Goal: Information Seeking & Learning: Learn about a topic

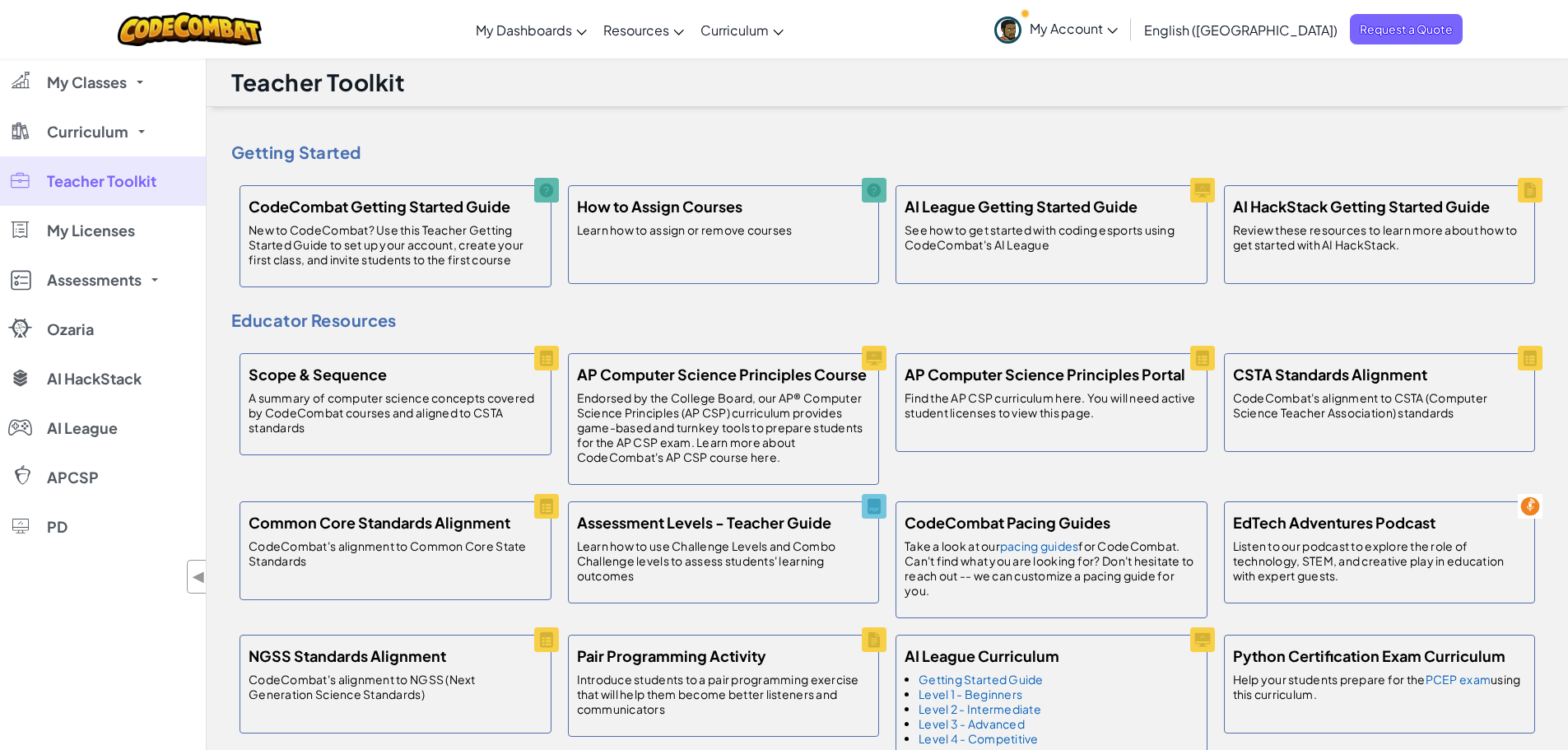
scroll to position [494, 0]
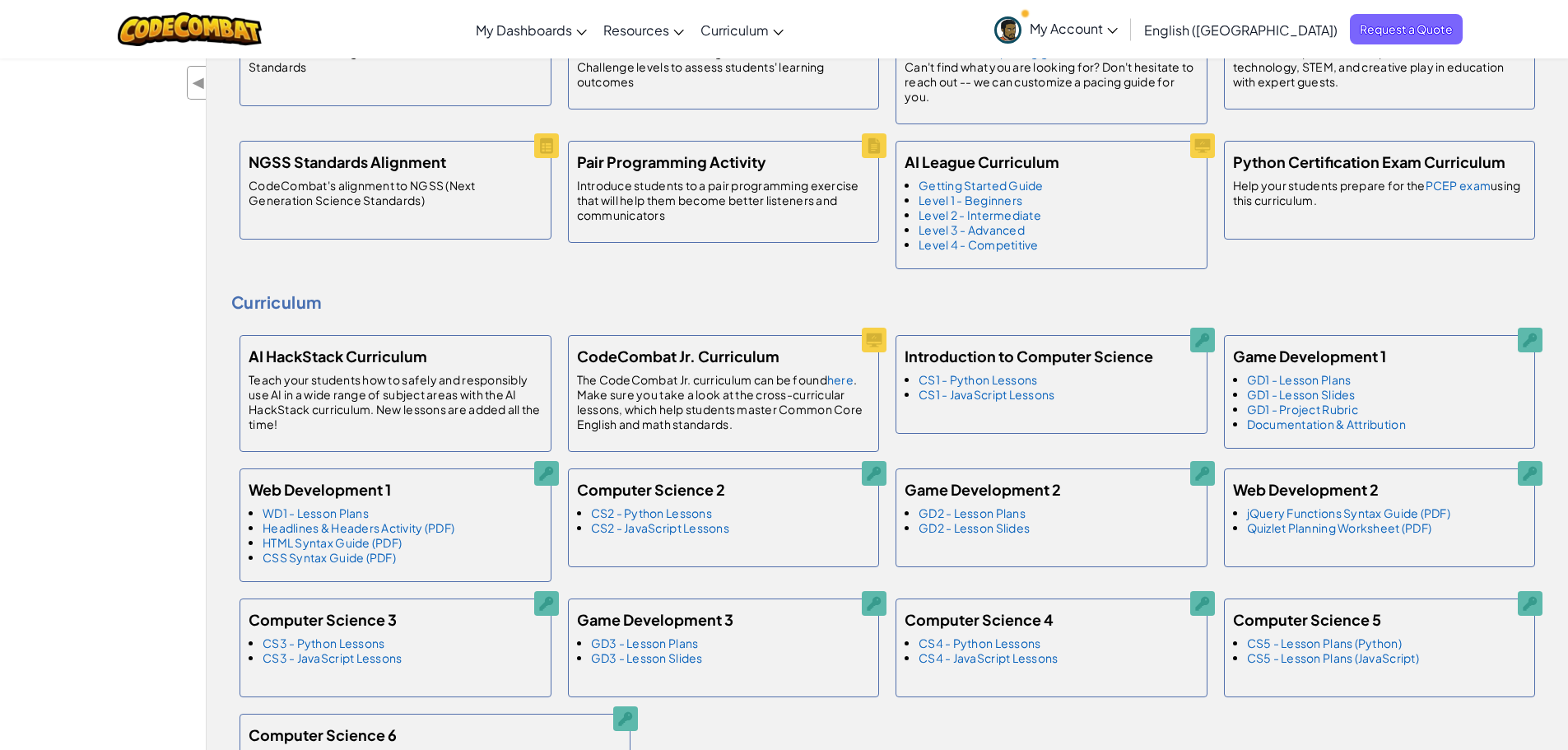
drag, startPoint x: 107, startPoint y: 121, endPoint x: 111, endPoint y: 1, distance: 120.1
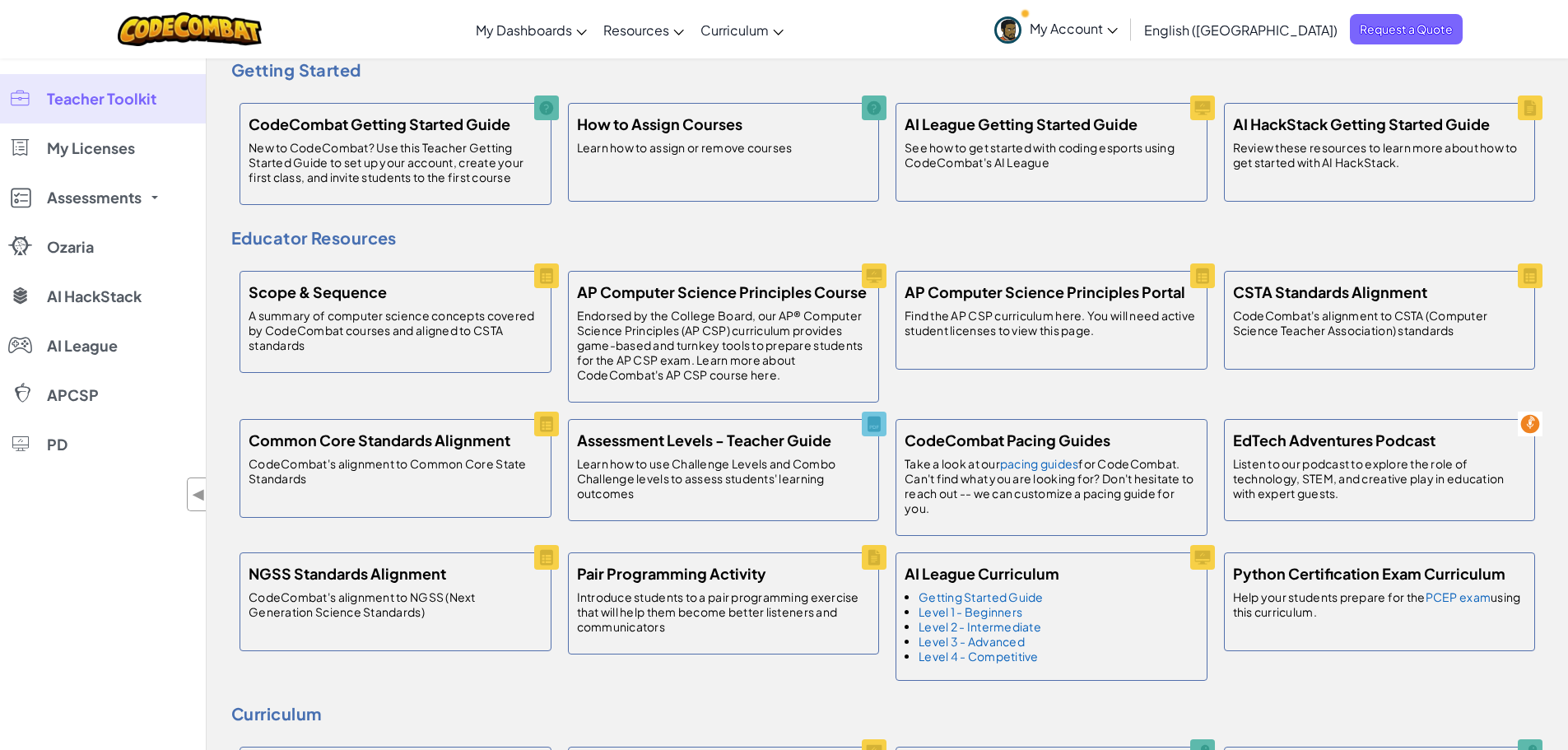
scroll to position [0, 0]
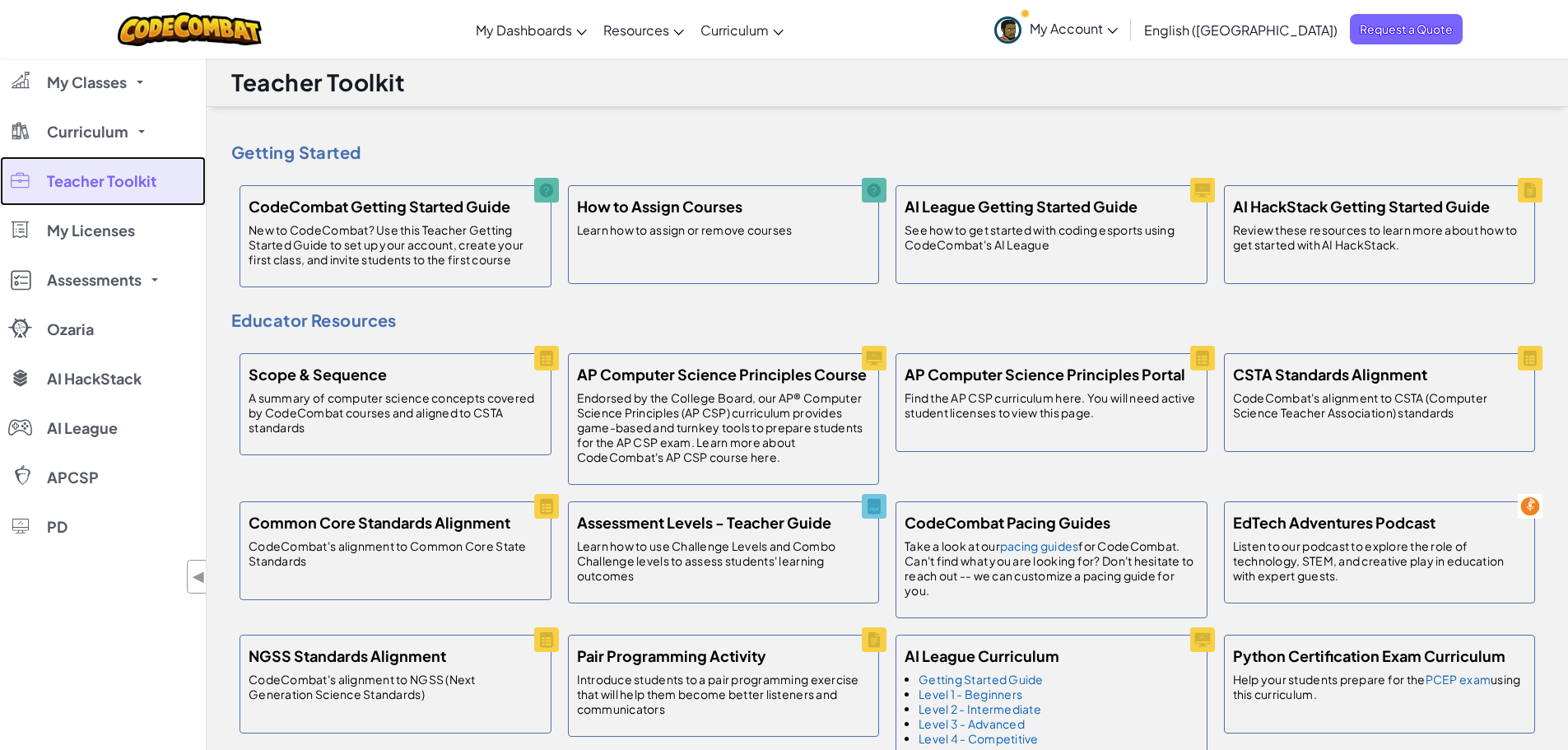
click at [106, 185] on span "Teacher Toolkit" at bounding box center [102, 181] width 110 height 15
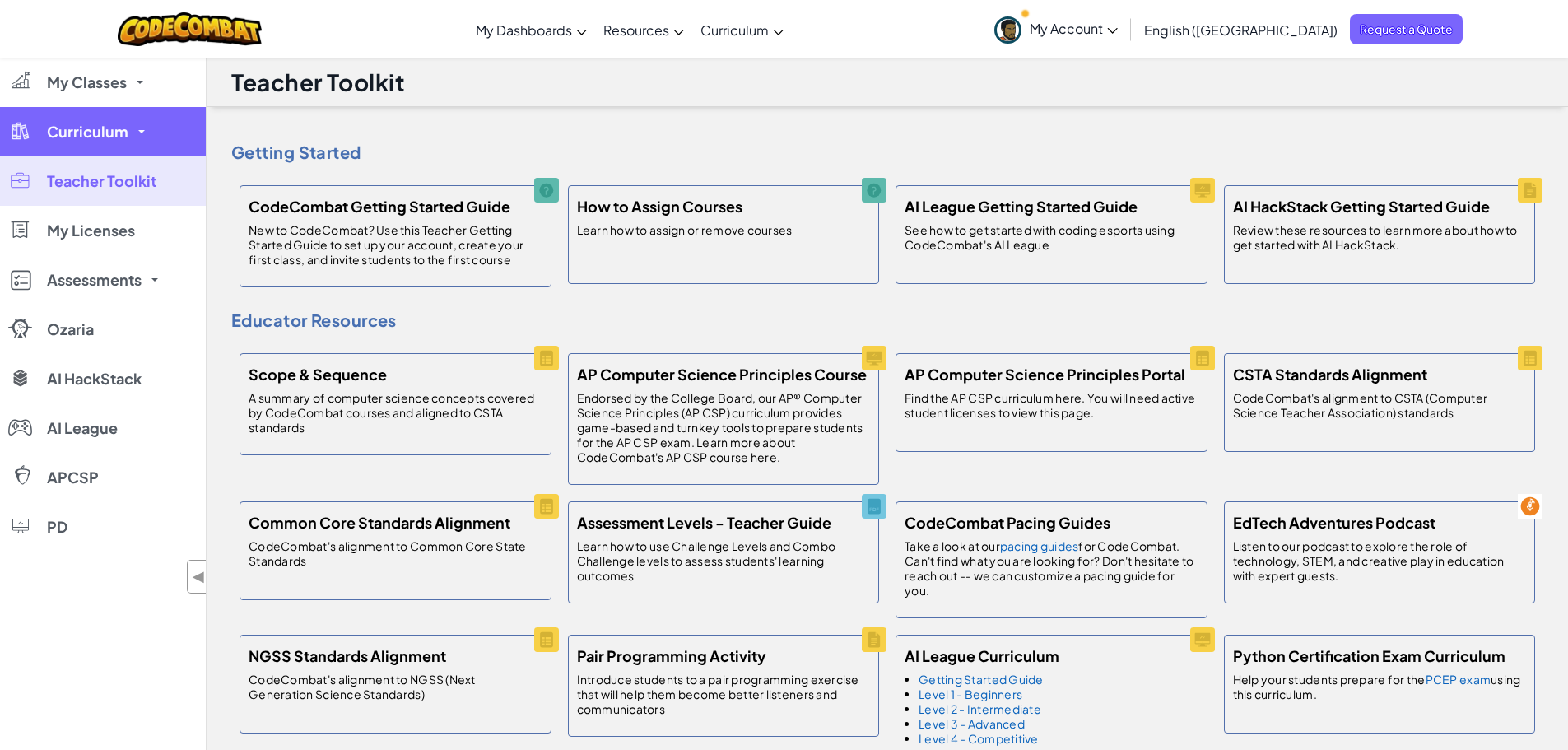
click at [149, 134] on link "Curriculum" at bounding box center [103, 131] width 206 height 49
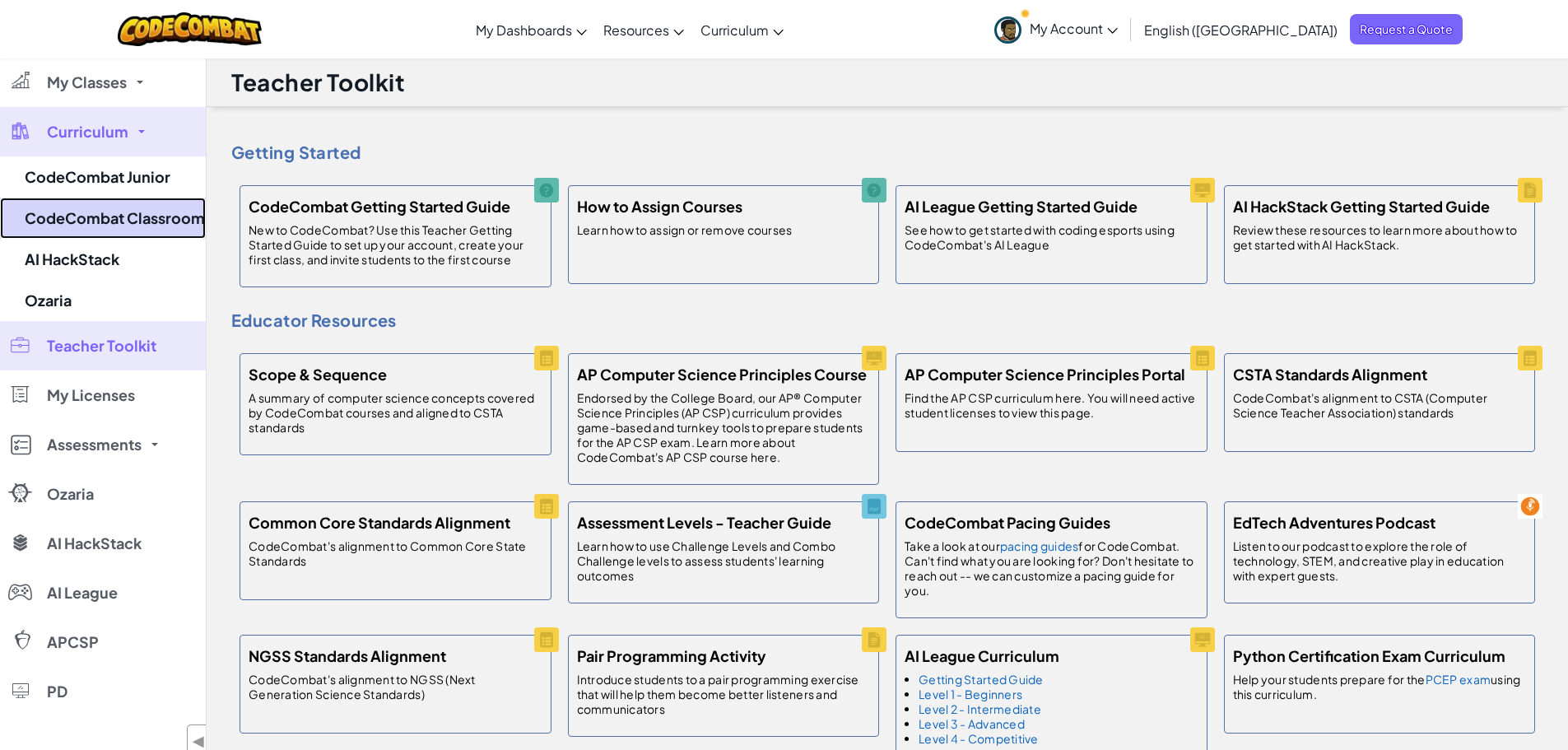
click at [154, 219] on link "CodeCombat Classroom" at bounding box center [103, 218] width 206 height 41
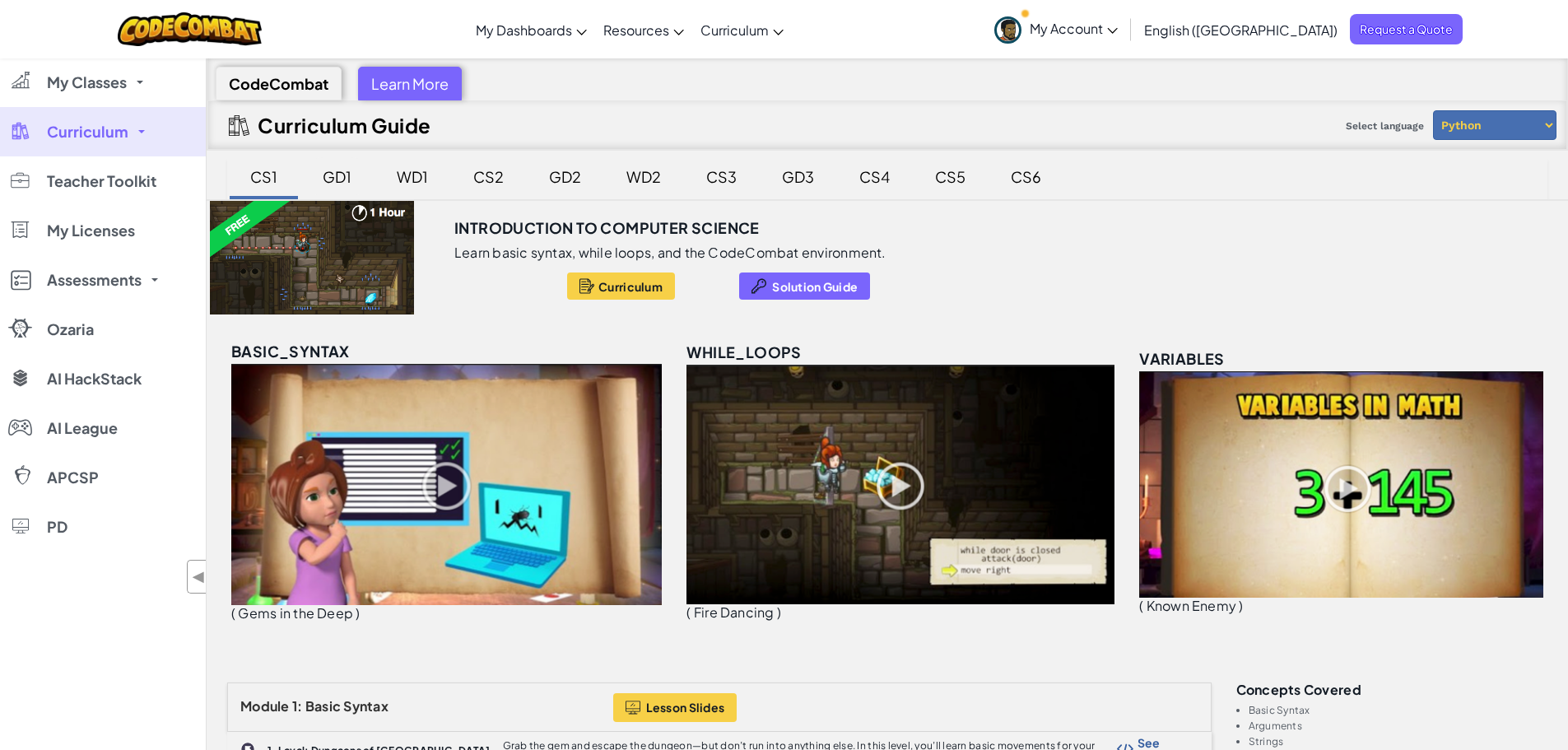
click at [335, 180] on div "GD1" at bounding box center [336, 176] width 62 height 38
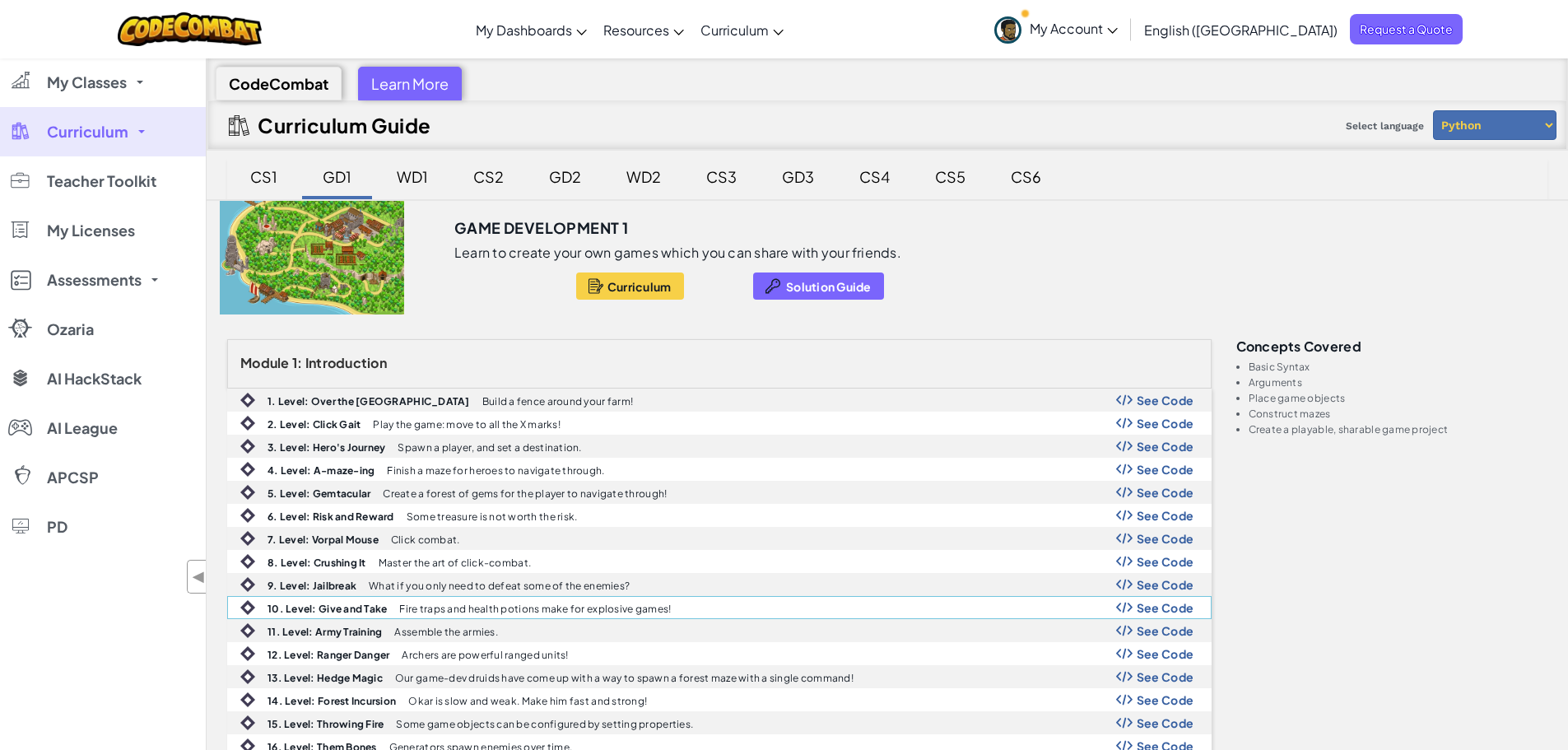
scroll to position [329, 0]
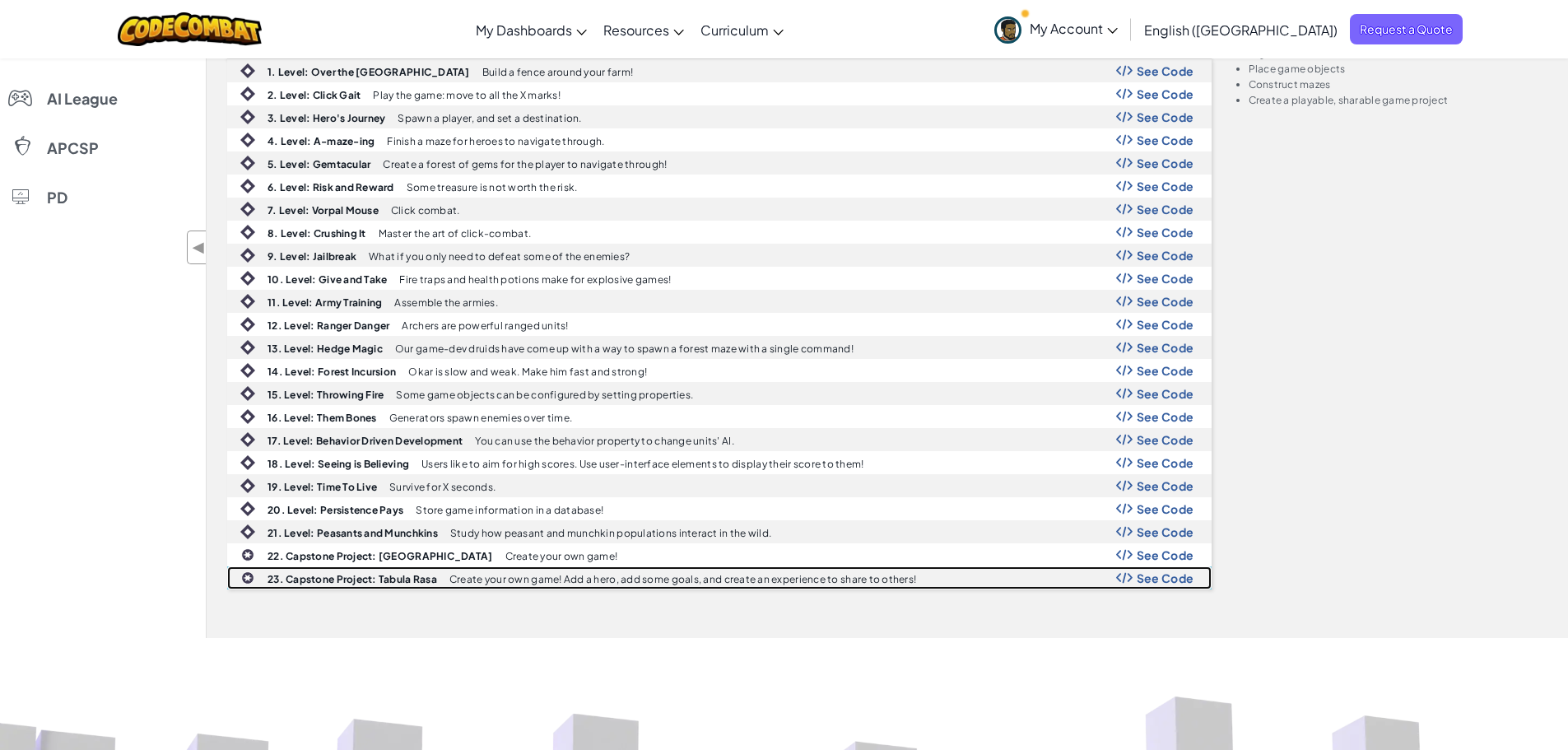
click at [381, 577] on b "23. Capstone Project: Tabula Rasa" at bounding box center [352, 579] width 169 height 12
